Goal: Check status: Check status

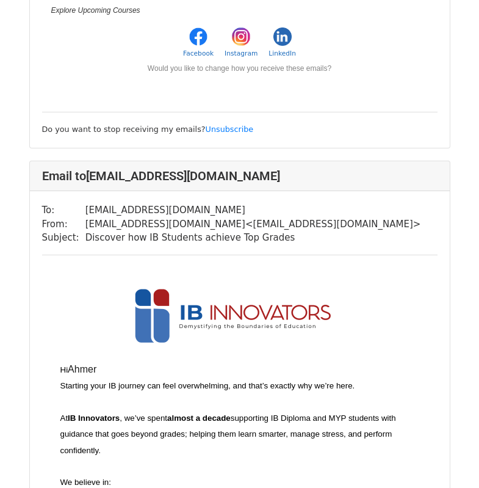
scroll to position [651, 0]
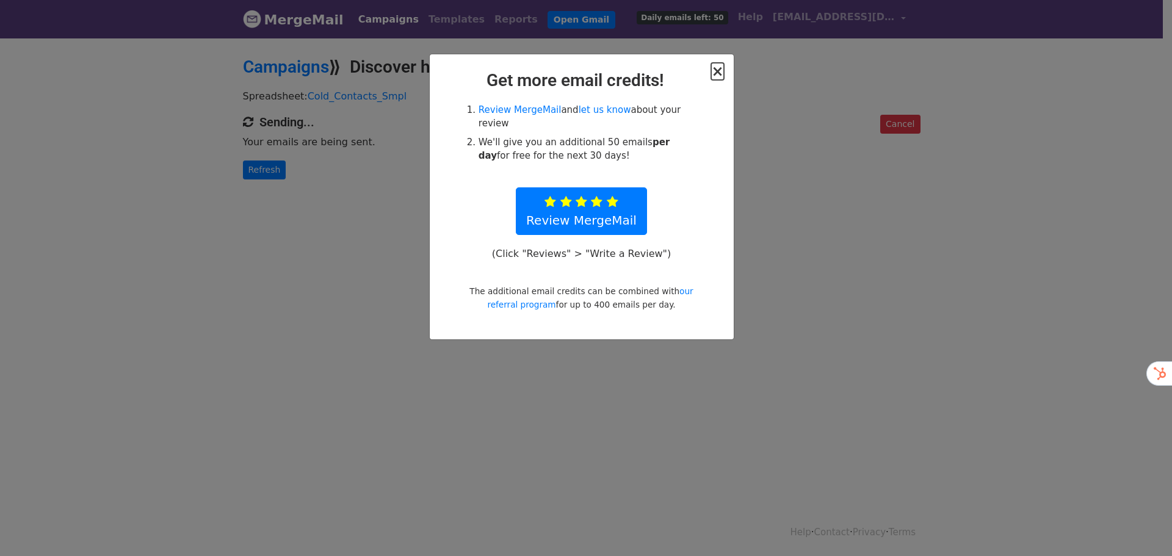
click at [722, 75] on span "×" at bounding box center [717, 71] width 12 height 17
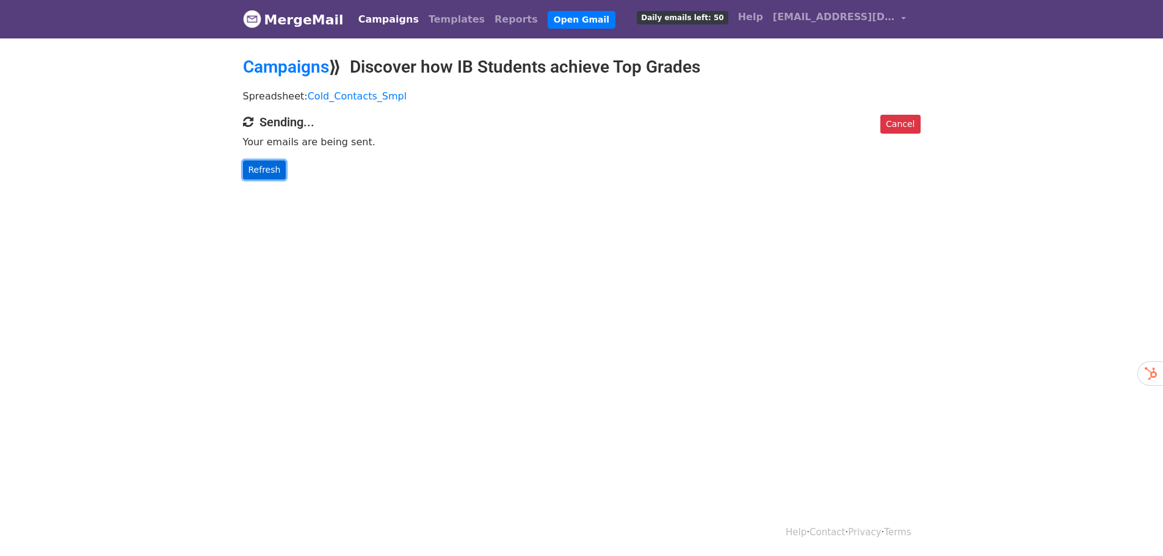
click at [262, 171] on link "Refresh" at bounding box center [264, 170] width 43 height 19
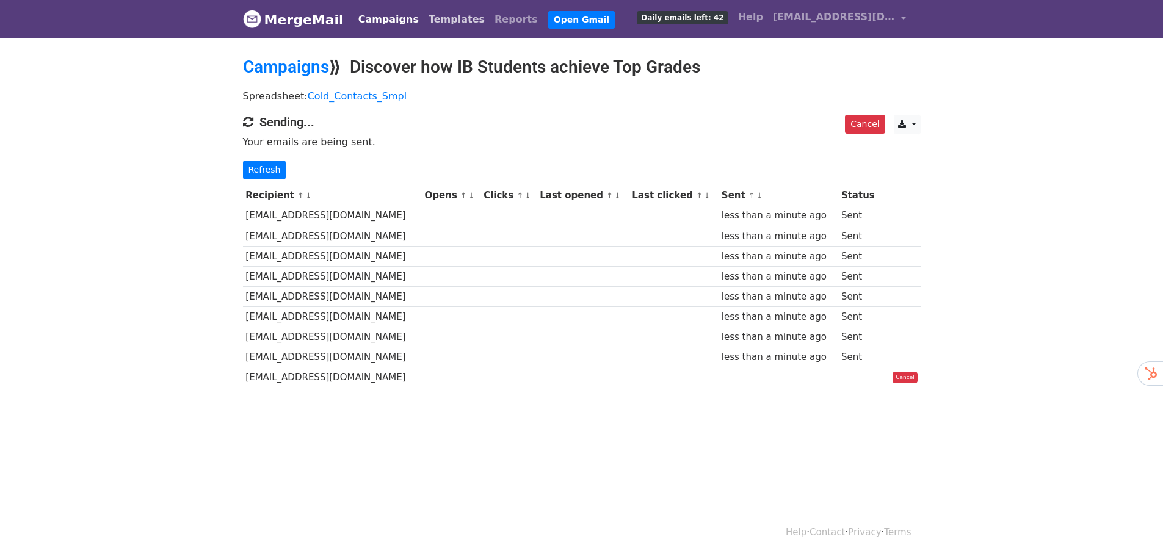
click at [427, 21] on link "Templates" at bounding box center [457, 19] width 66 height 24
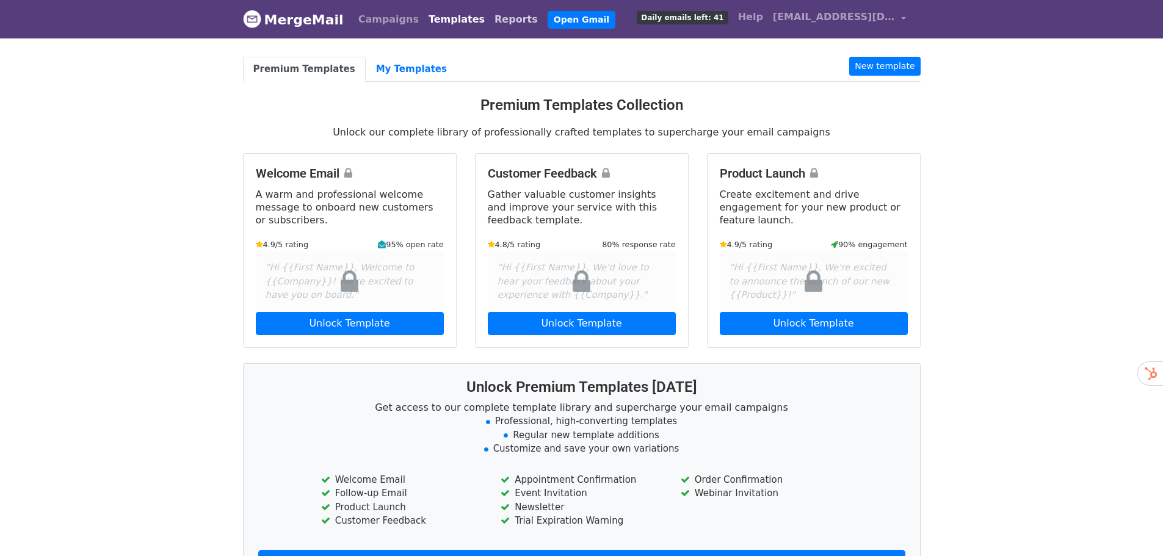
click at [489, 20] on link "Reports" at bounding box center [515, 19] width 53 height 24
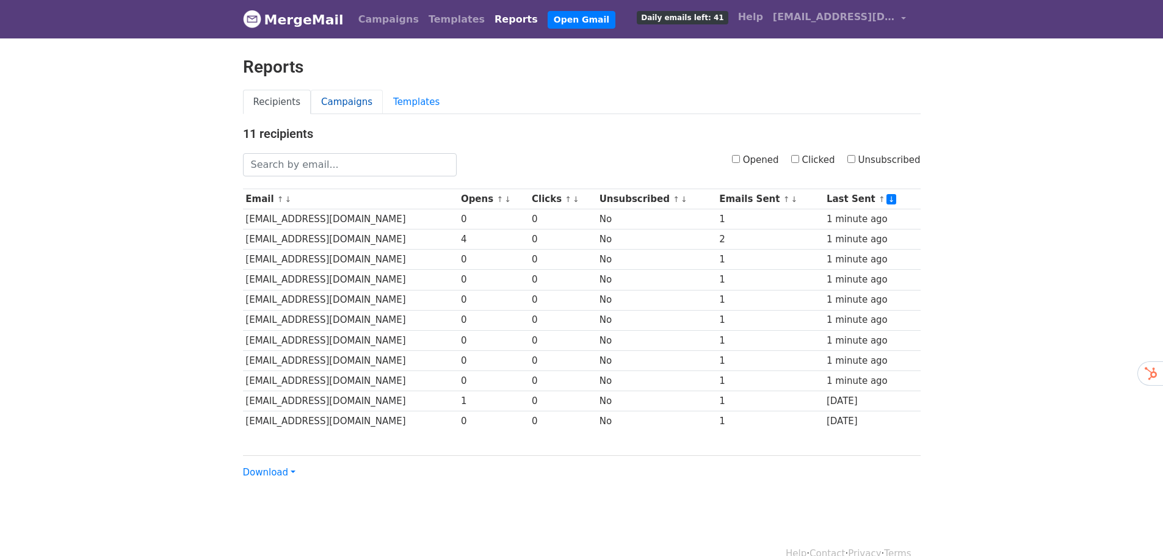
click at [332, 105] on link "Campaigns" at bounding box center [347, 102] width 72 height 25
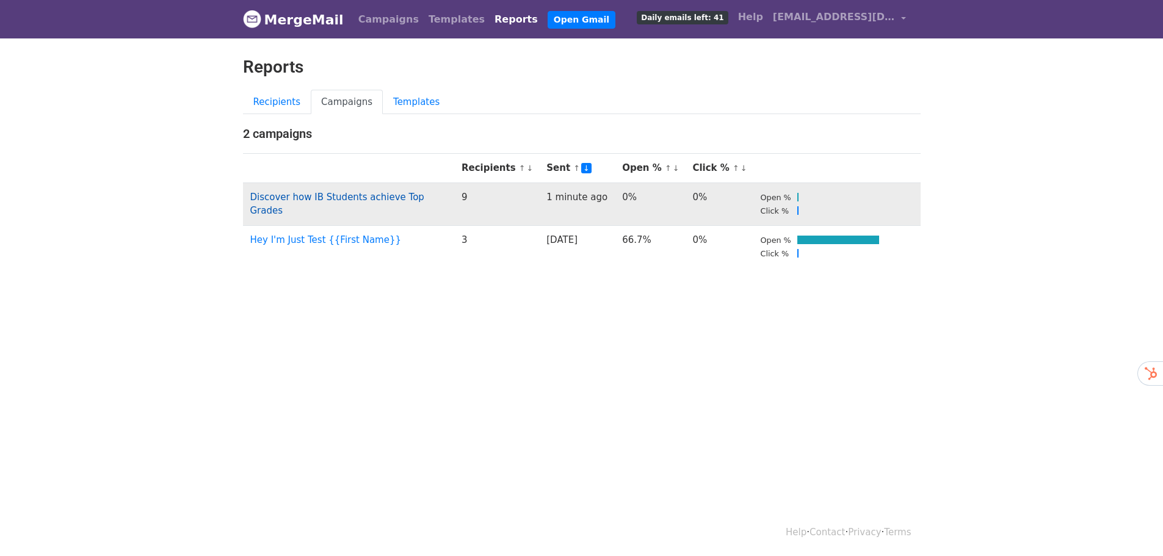
click at [405, 195] on link "Discover how IB Students achieve Top Grades" at bounding box center [337, 204] width 174 height 25
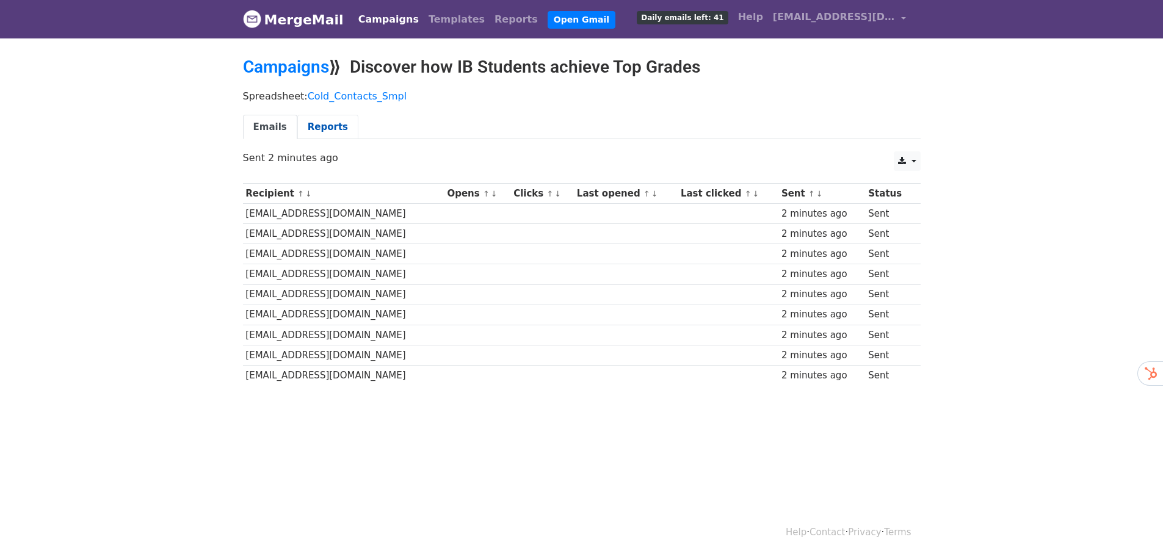
click at [322, 121] on link "Reports" at bounding box center [327, 127] width 61 height 25
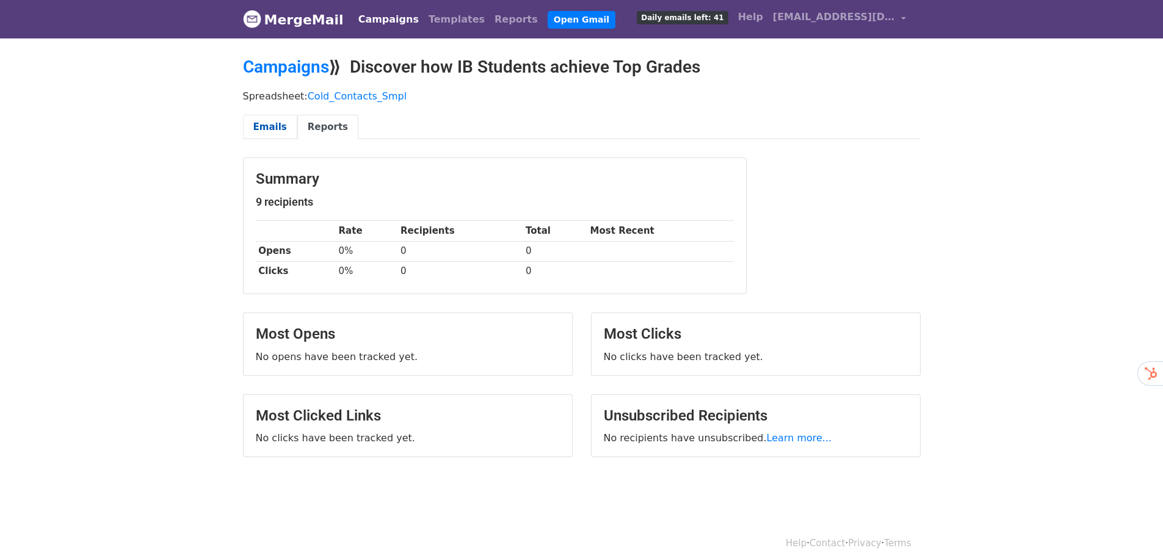
click at [276, 123] on link "Emails" at bounding box center [270, 127] width 54 height 25
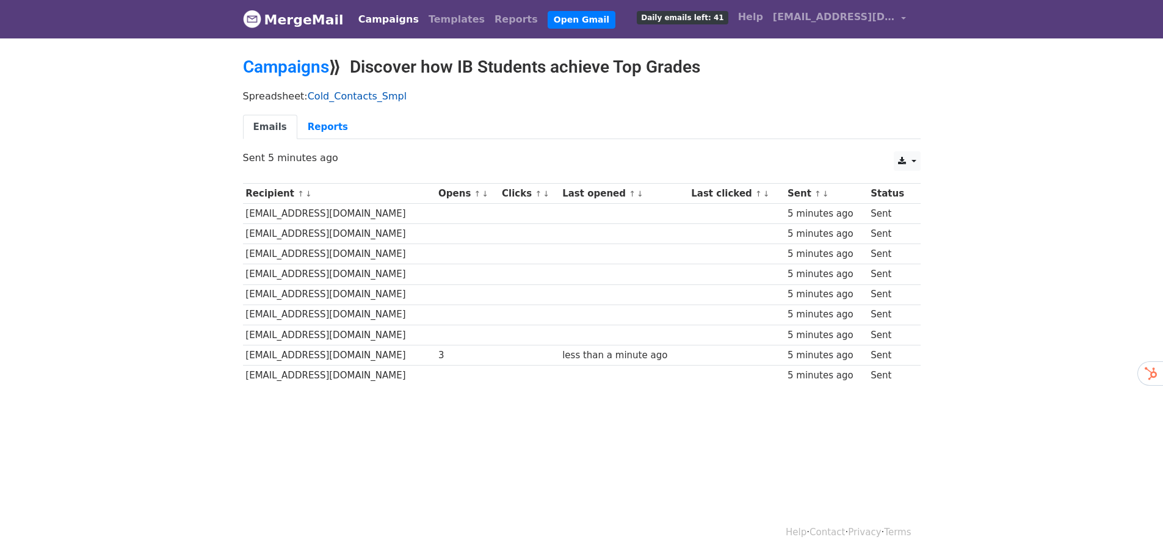
click at [337, 98] on link "Cold_Contacts_Smpl" at bounding box center [357, 96] width 99 height 12
click at [489, 20] on link "Reports" at bounding box center [515, 19] width 53 height 24
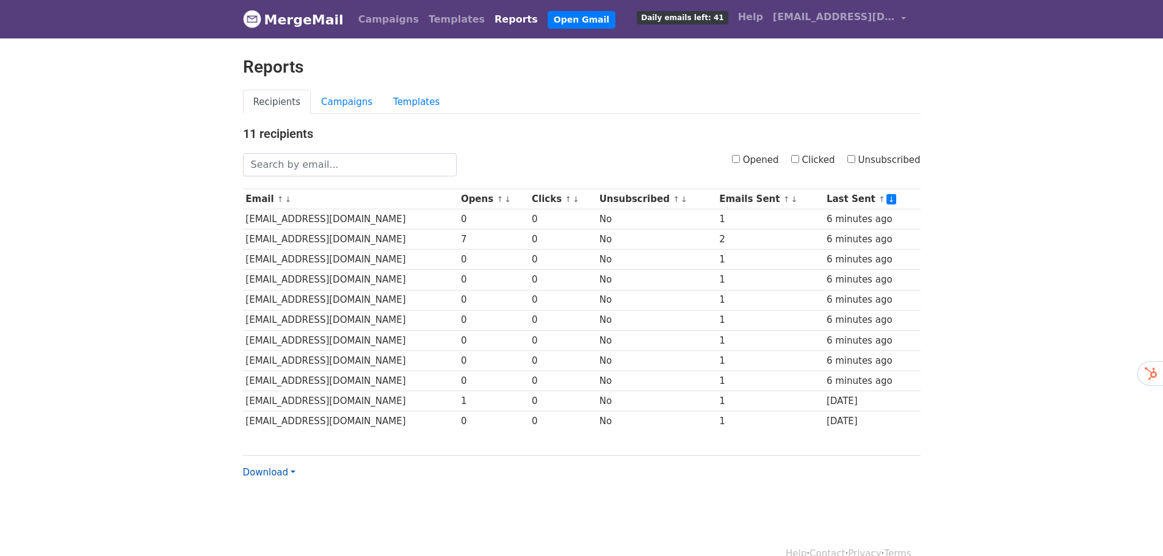
click at [287, 474] on link "Download" at bounding box center [269, 472] width 52 height 11
click at [171, 474] on body "MergeMail Campaigns Templates Reports Open Gmail Daily emails left: 41 Help inn…" at bounding box center [581, 264] width 1163 height 529
click at [332, 96] on link "Campaigns" at bounding box center [347, 102] width 72 height 25
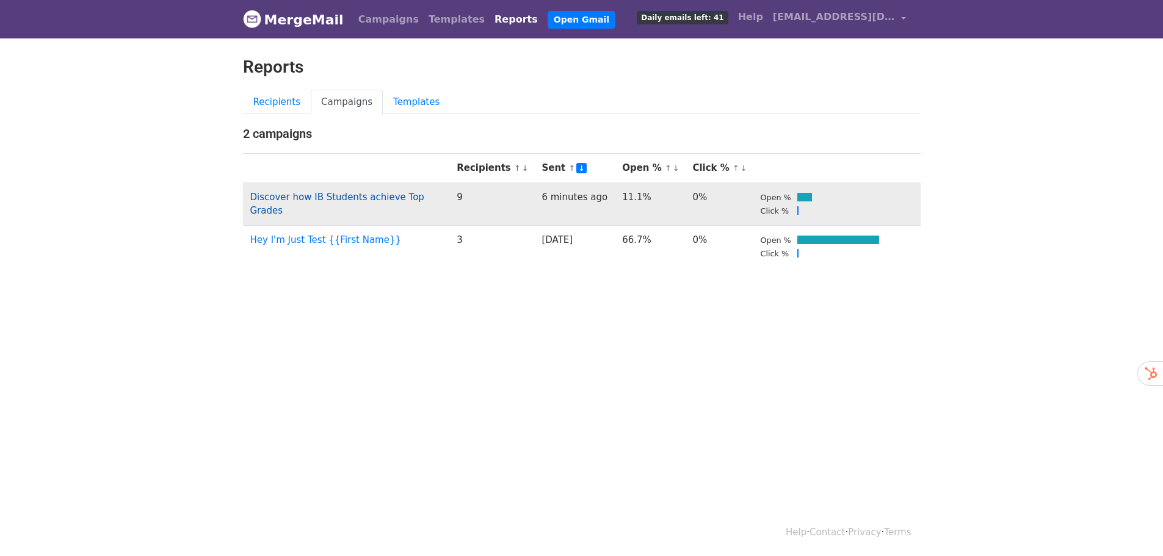
click at [411, 195] on link "Discover how IB Students achieve Top Grades" at bounding box center [337, 204] width 174 height 25
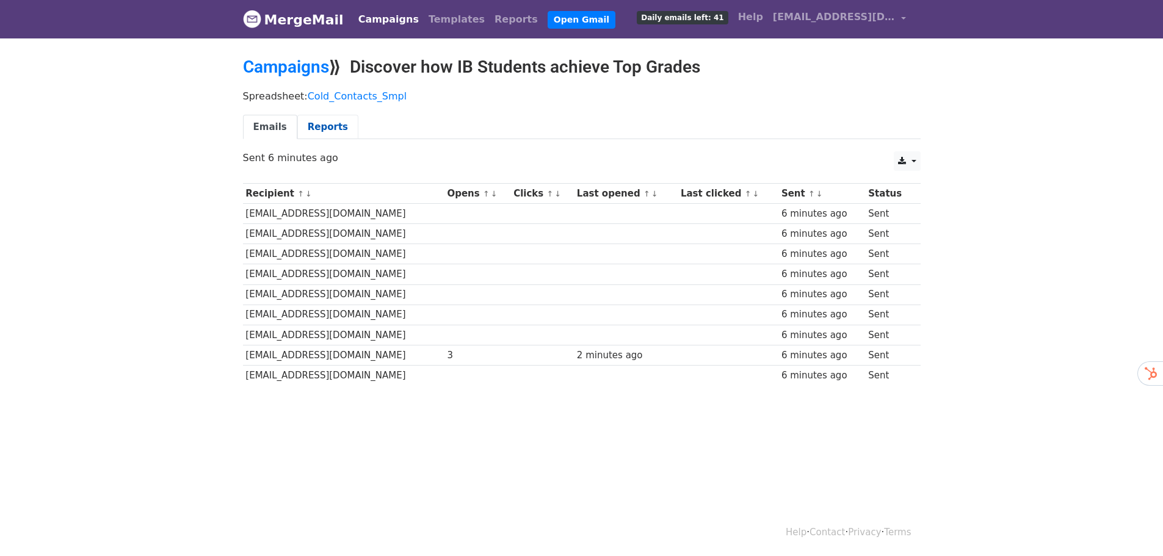
click at [317, 126] on link "Reports" at bounding box center [327, 127] width 61 height 25
